Goal: Go to known website: Access a specific website the user already knows

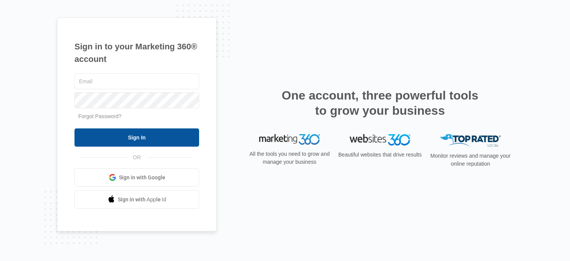
type input "dylana@mwagpros.com"
click at [139, 143] on input "Sign In" at bounding box center [136, 137] width 125 height 18
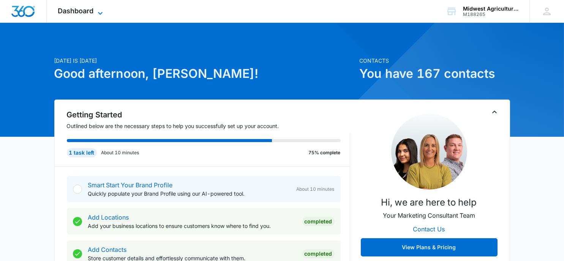
click at [97, 10] on icon at bounding box center [100, 13] width 9 height 9
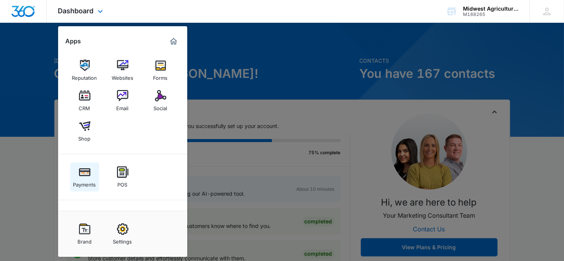
click at [89, 176] on img at bounding box center [84, 171] width 11 height 11
